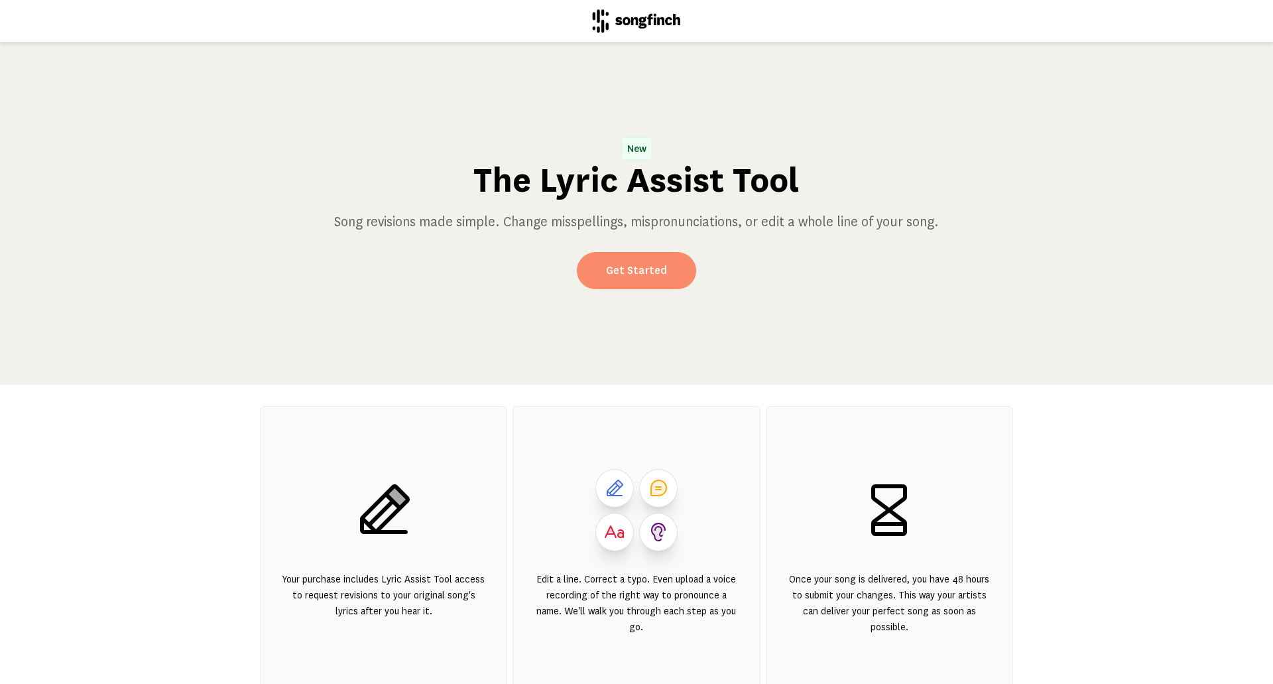
click at [613, 276] on link "Get Started" at bounding box center [636, 270] width 119 height 37
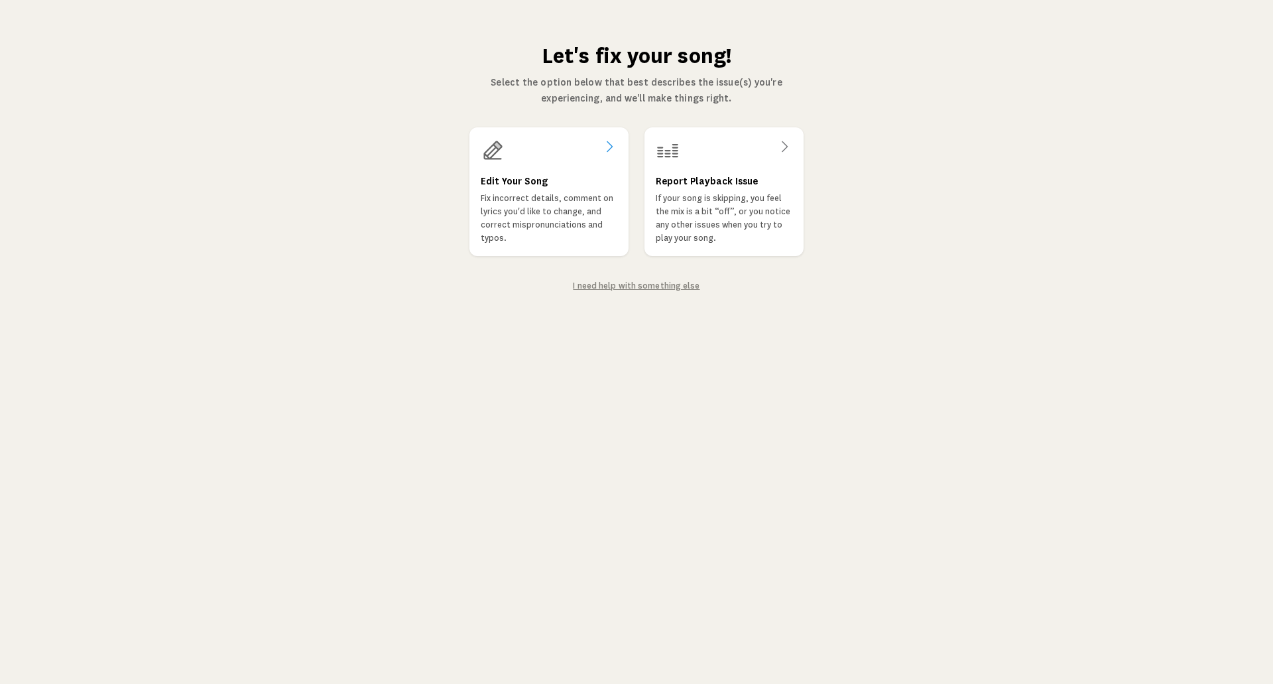
click at [570, 198] on p "Fix incorrect details, comment on lyrics you'd like to change, and correct misp…" at bounding box center [549, 218] width 137 height 53
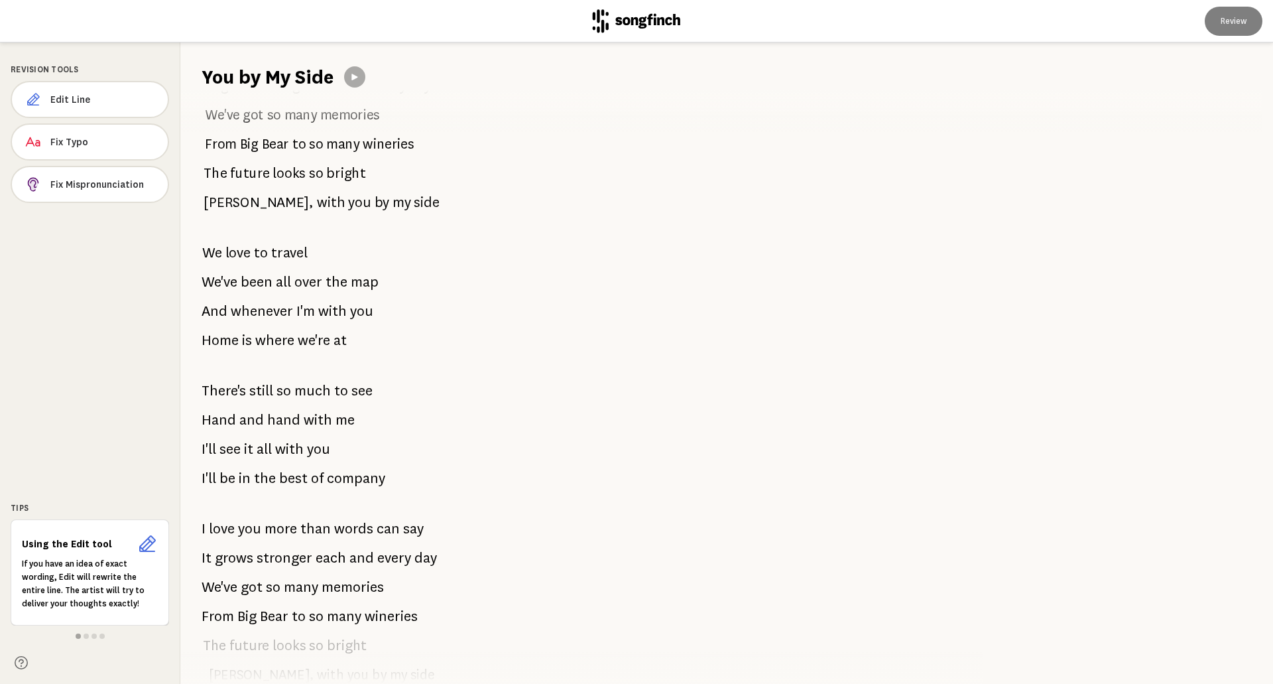
scroll to position [321, 0]
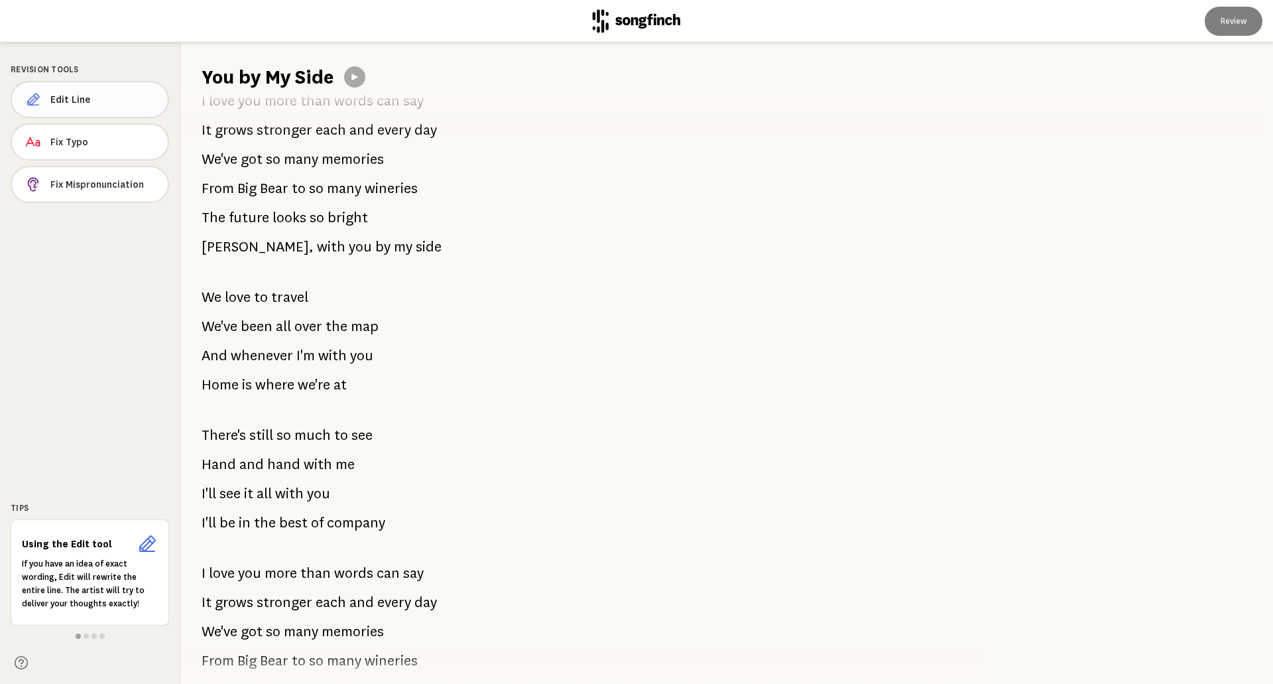
click at [64, 105] on span "Edit Line" at bounding box center [103, 99] width 107 height 13
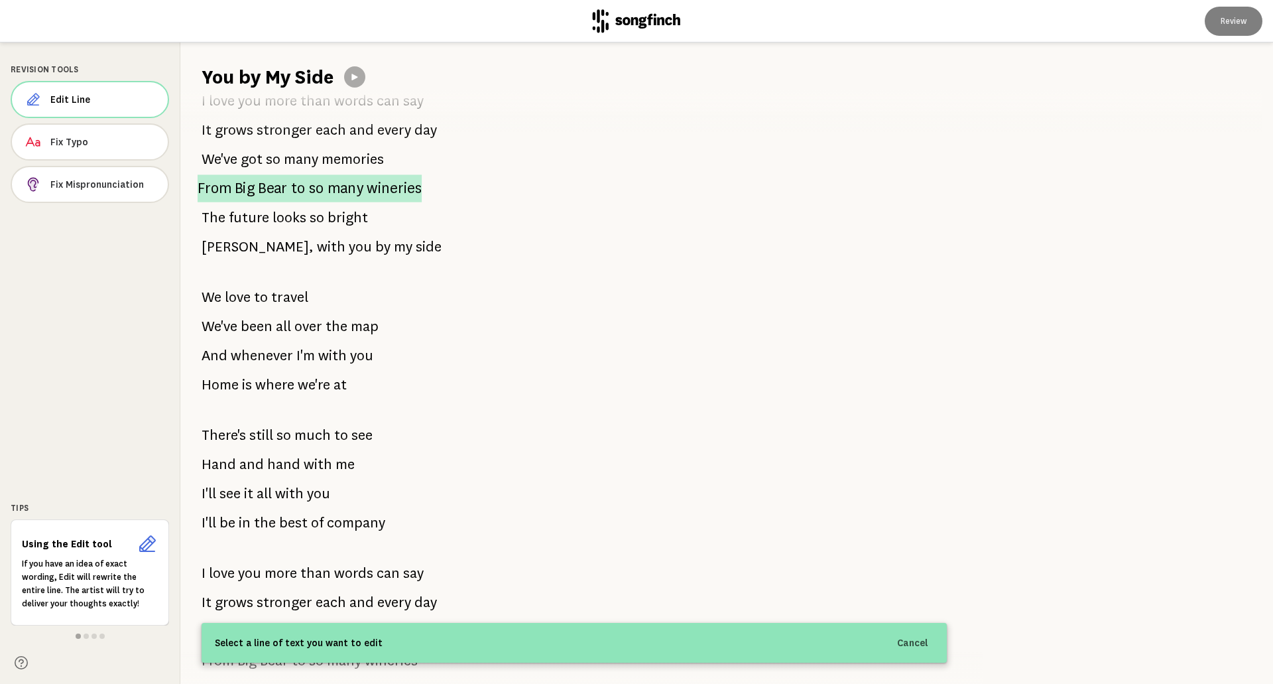
click at [304, 194] on span "to" at bounding box center [298, 188] width 15 height 28
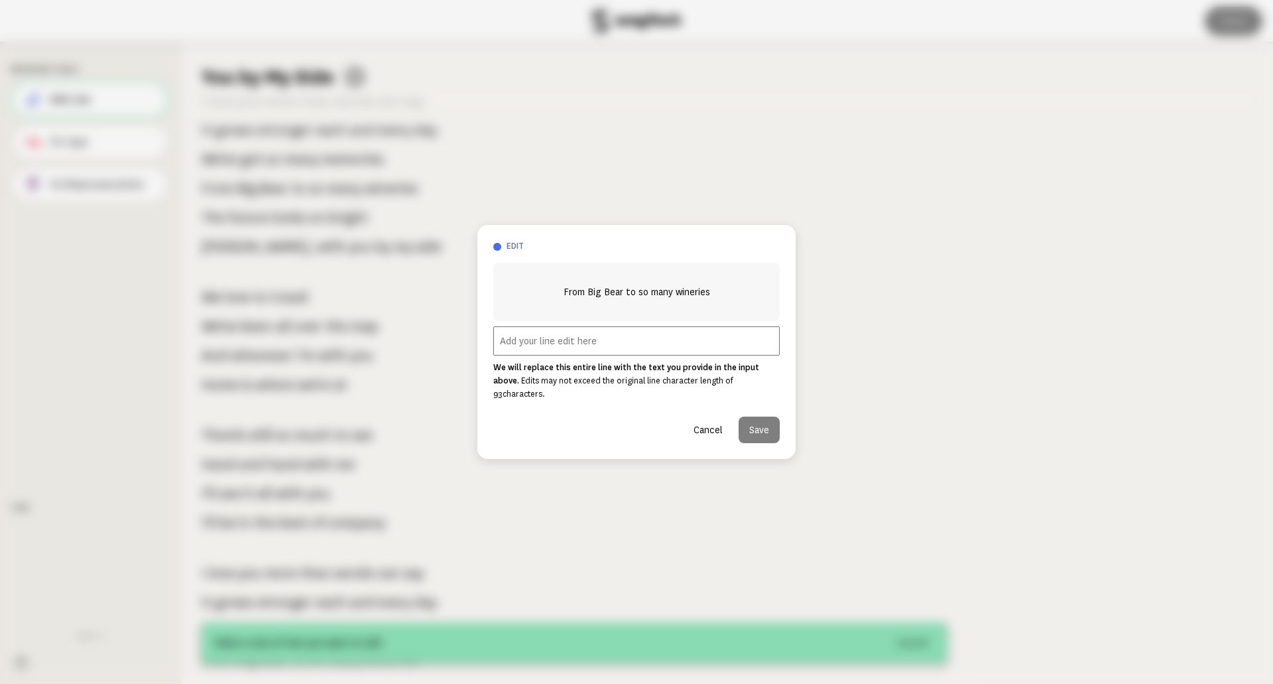
click at [626, 298] on span "From Big Bear to so many wineries" at bounding box center [637, 292] width 147 height 16
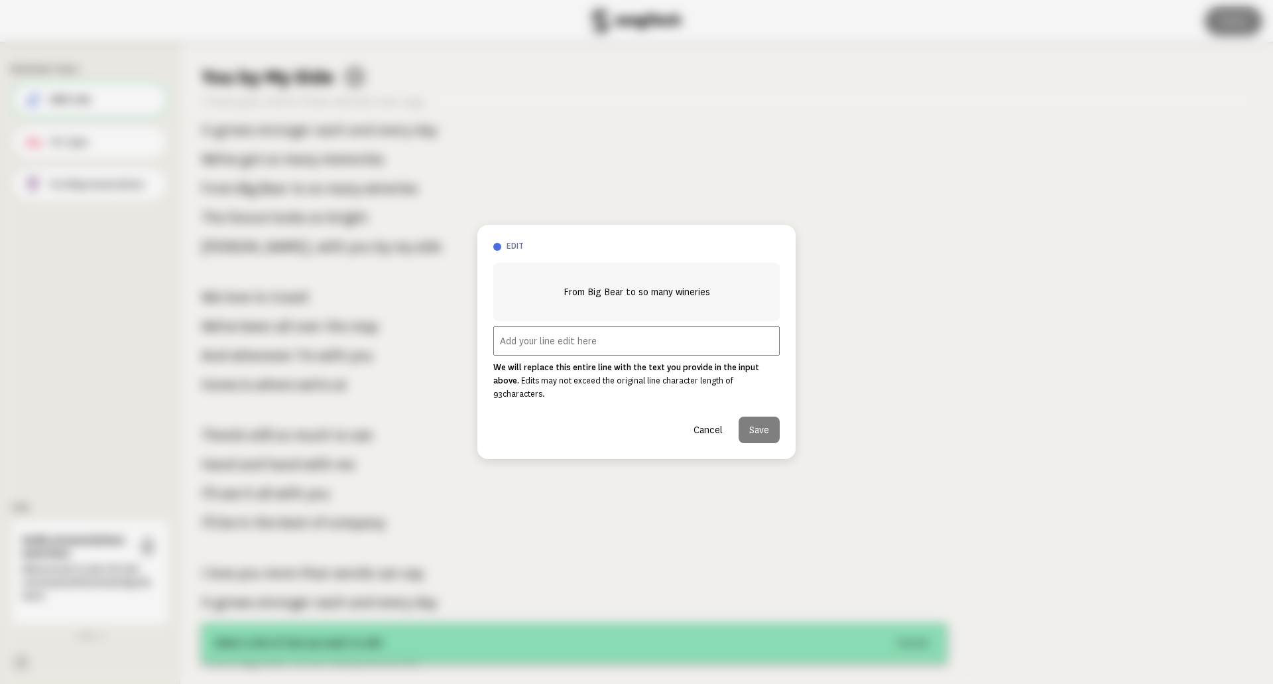
click at [624, 298] on span "From Big Bear to so many wineries" at bounding box center [637, 292] width 147 height 16
click at [620, 299] on span "From Big Bear to so many wineries" at bounding box center [637, 292] width 147 height 16
click at [605, 354] on input "text" at bounding box center [636, 340] width 286 height 29
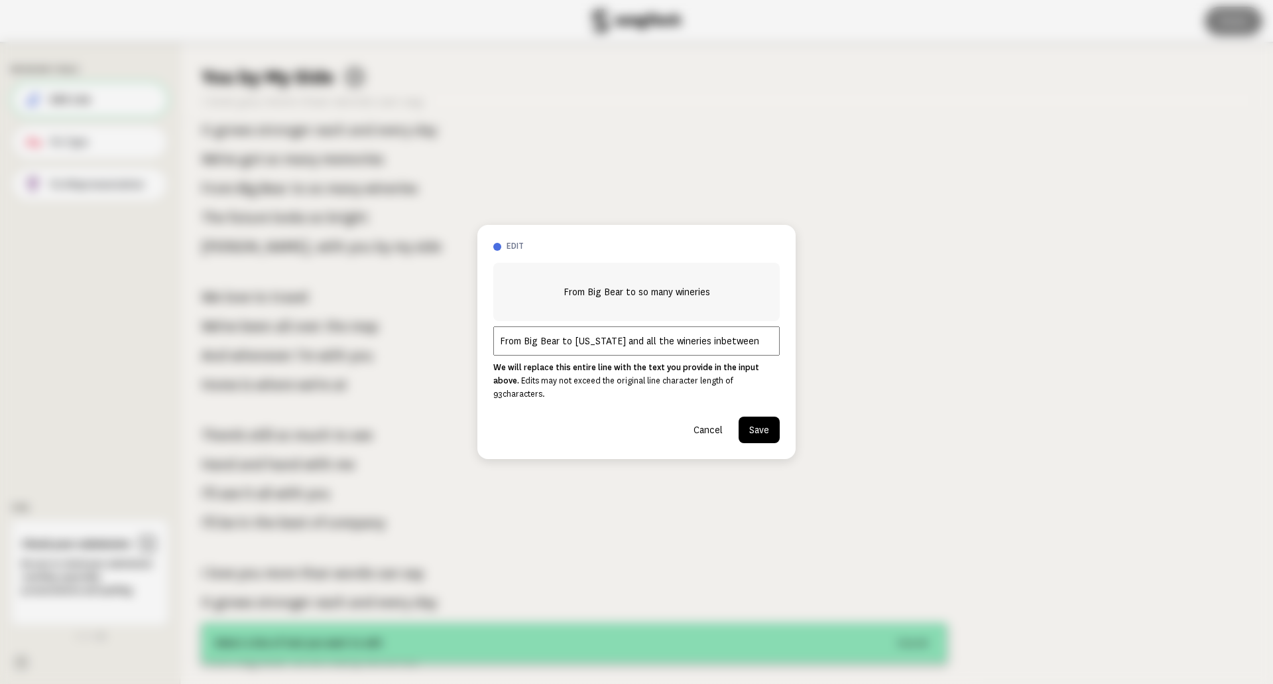
click at [732, 347] on input "From Big Bear to [US_STATE] and all the wineries inbetween" at bounding box center [636, 340] width 286 height 29
click at [738, 348] on input "From Big Bear to [US_STATE] and all the wineries inbetween" at bounding box center [636, 340] width 286 height 29
type input "From Big Bear to [US_STATE] and all the wineries in-between"
click at [751, 420] on button "Save" at bounding box center [759, 429] width 41 height 27
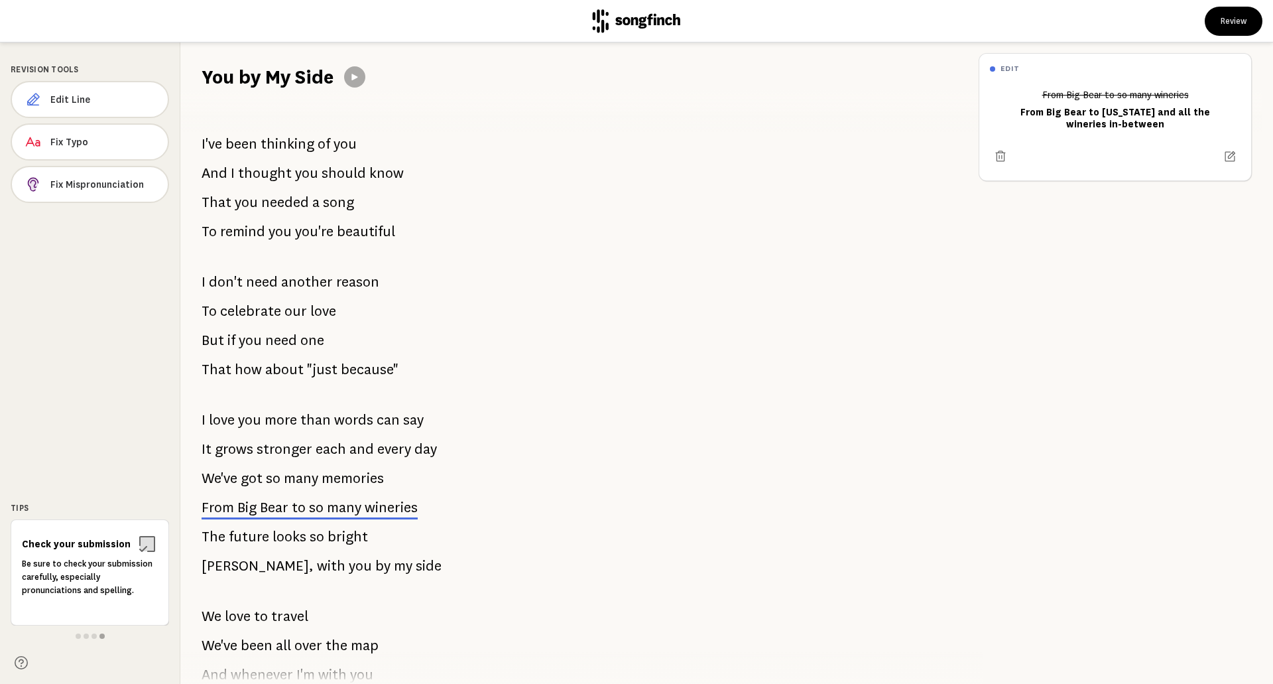
scroll to position [0, 0]
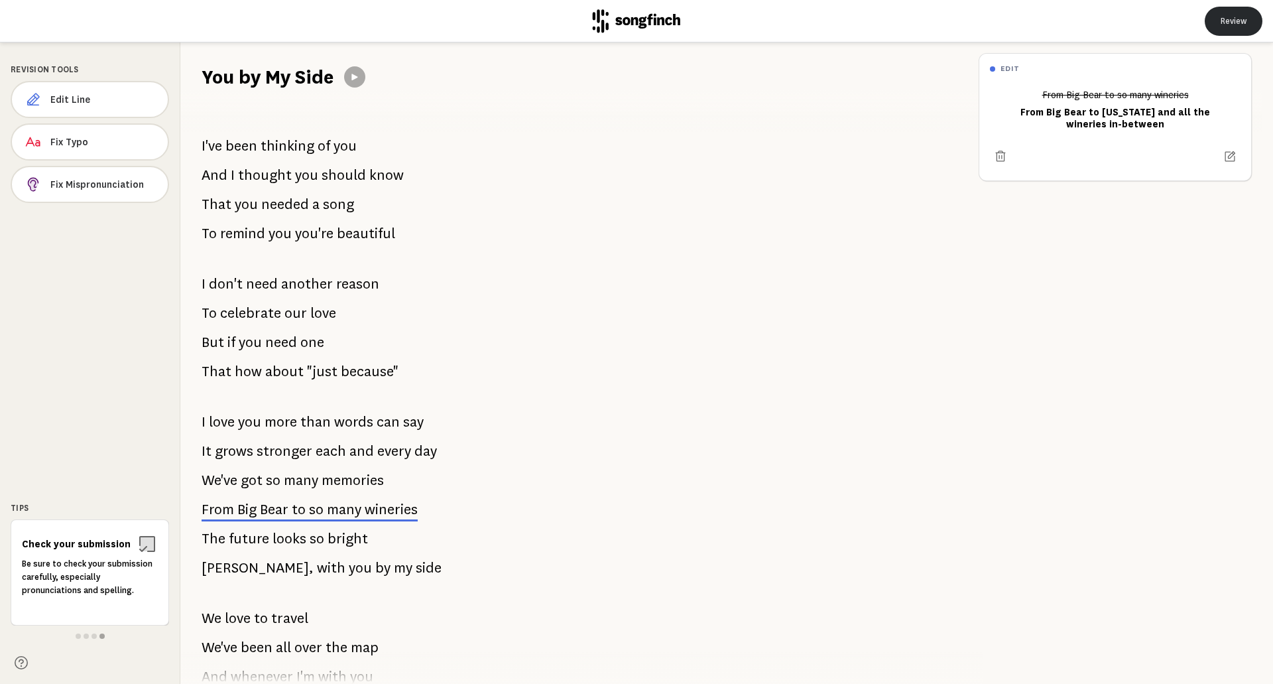
click at [1231, 20] on button "Review" at bounding box center [1234, 21] width 58 height 29
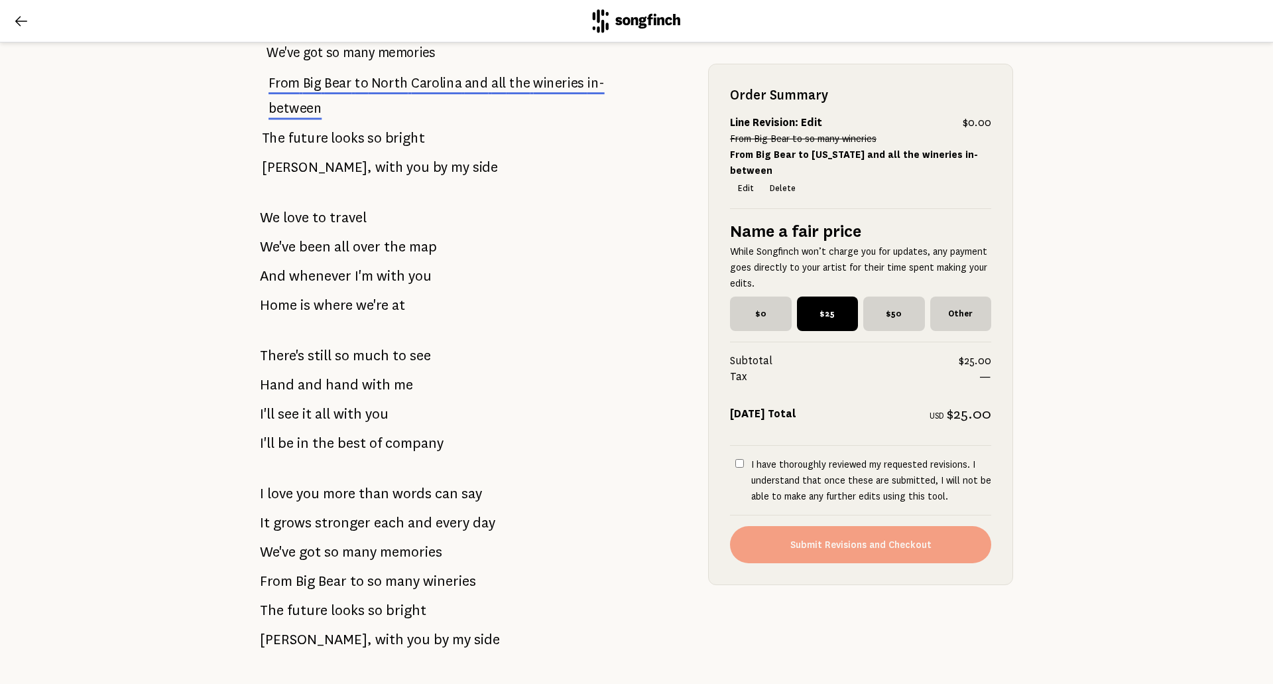
scroll to position [531, 0]
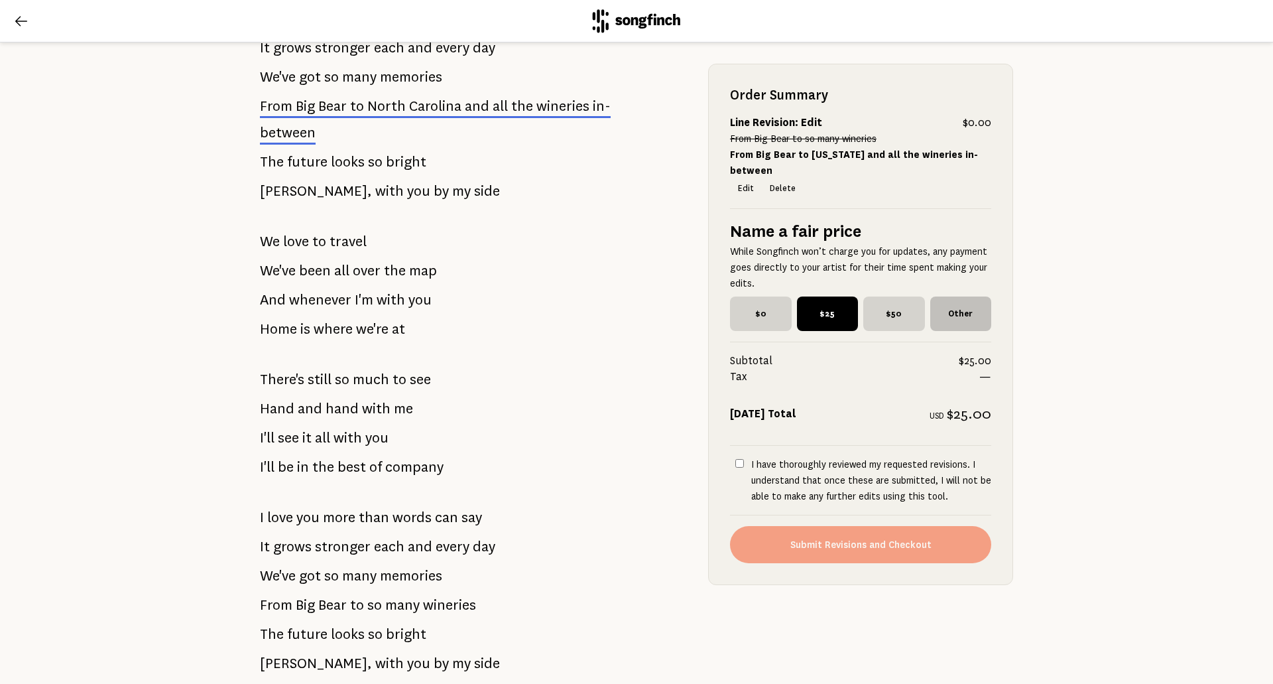
click at [973, 319] on span "Other" at bounding box center [961, 313] width 62 height 34
click at [939, 305] on input "Other" at bounding box center [934, 300] width 9 height 9
checkbox input "true"
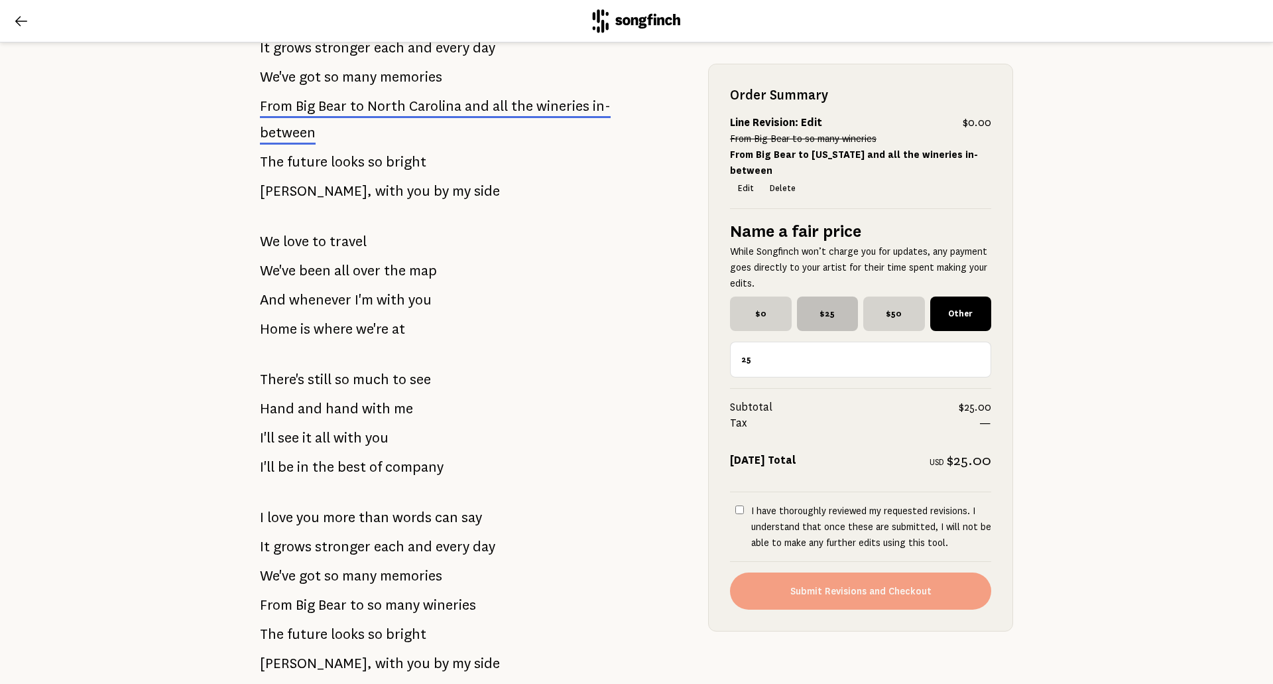
click at [828, 320] on span "$25" at bounding box center [828, 313] width 62 height 34
click at [806, 305] on input "$25" at bounding box center [801, 300] width 9 height 9
radio input "true"
checkbox input "false"
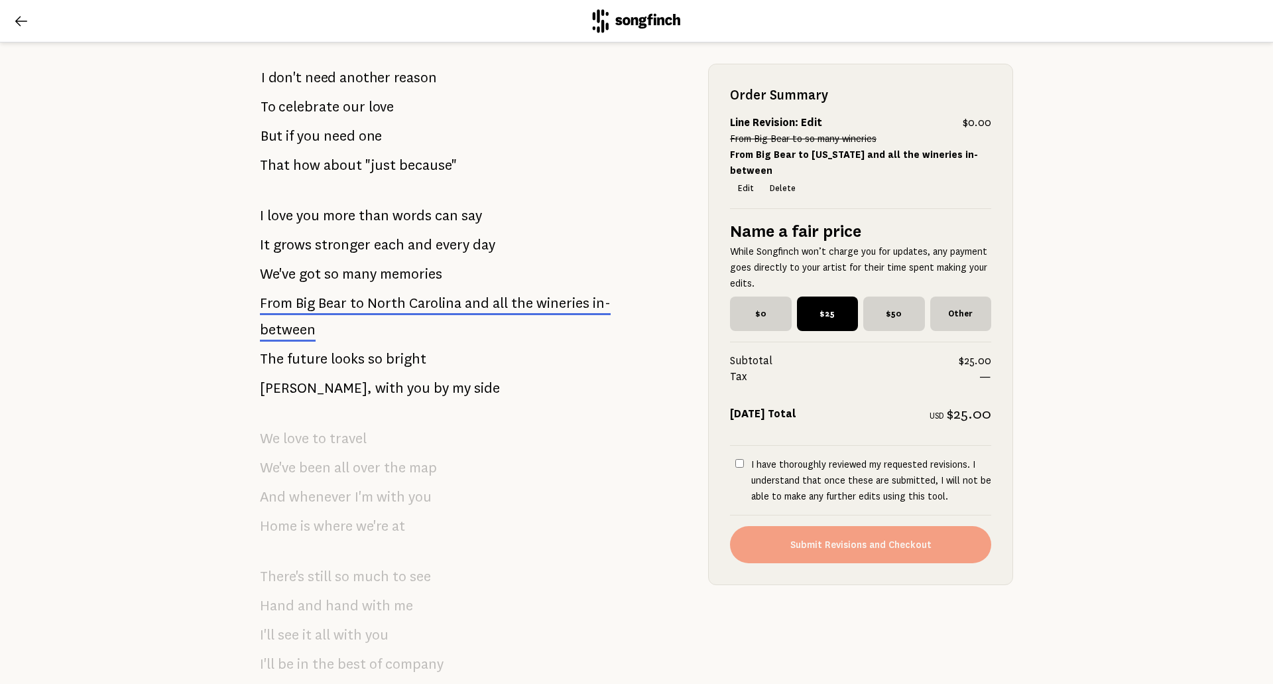
scroll to position [0, 0]
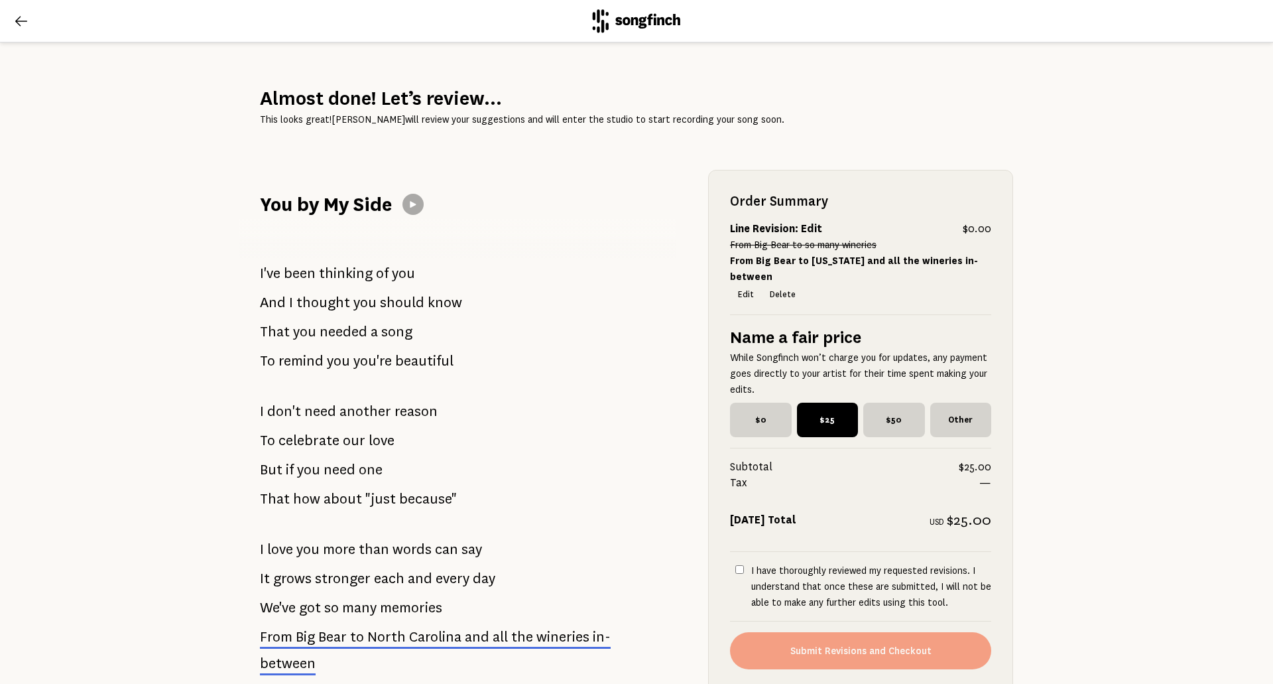
click at [744, 572] on label "I have thoroughly reviewed my requested revisions. I understand that once these…" at bounding box center [860, 586] width 261 height 48
click at [744, 572] on input "I have thoroughly reviewed my requested revisions. I understand that once these…" at bounding box center [739, 569] width 9 height 9
checkbox input "true"
